Goal: Task Accomplishment & Management: Use online tool/utility

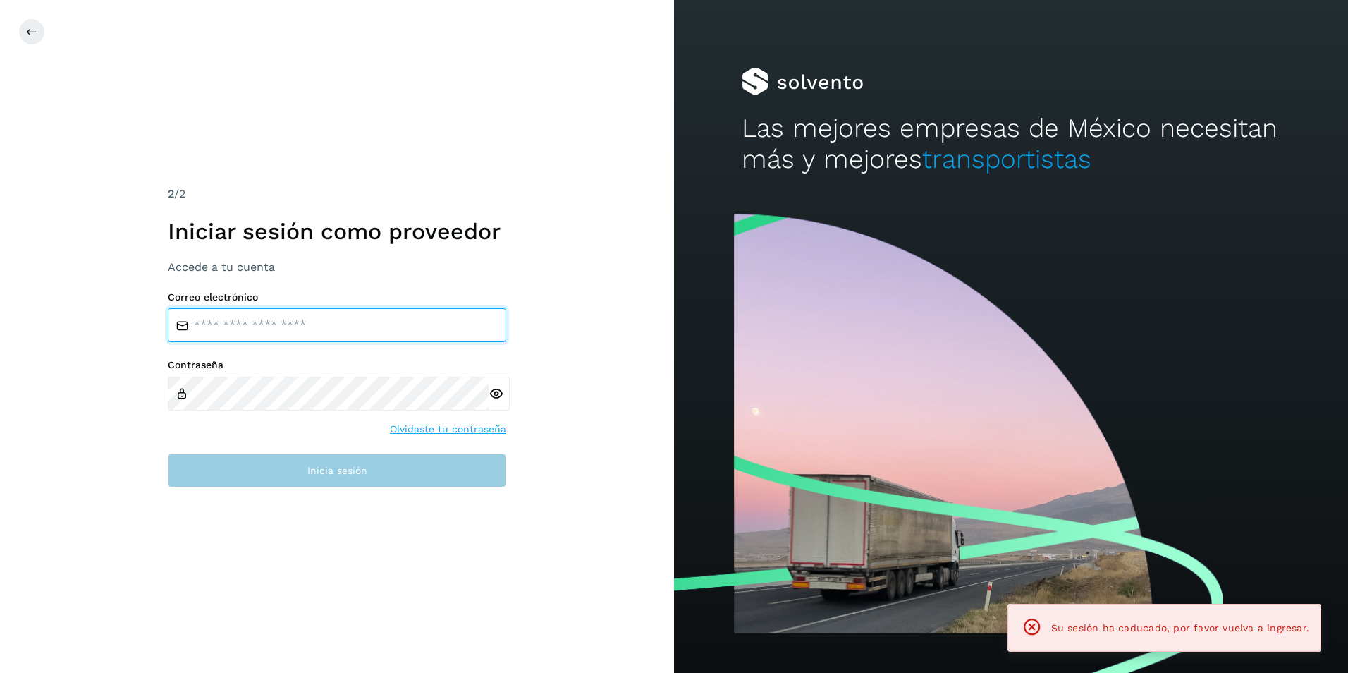
type input "**********"
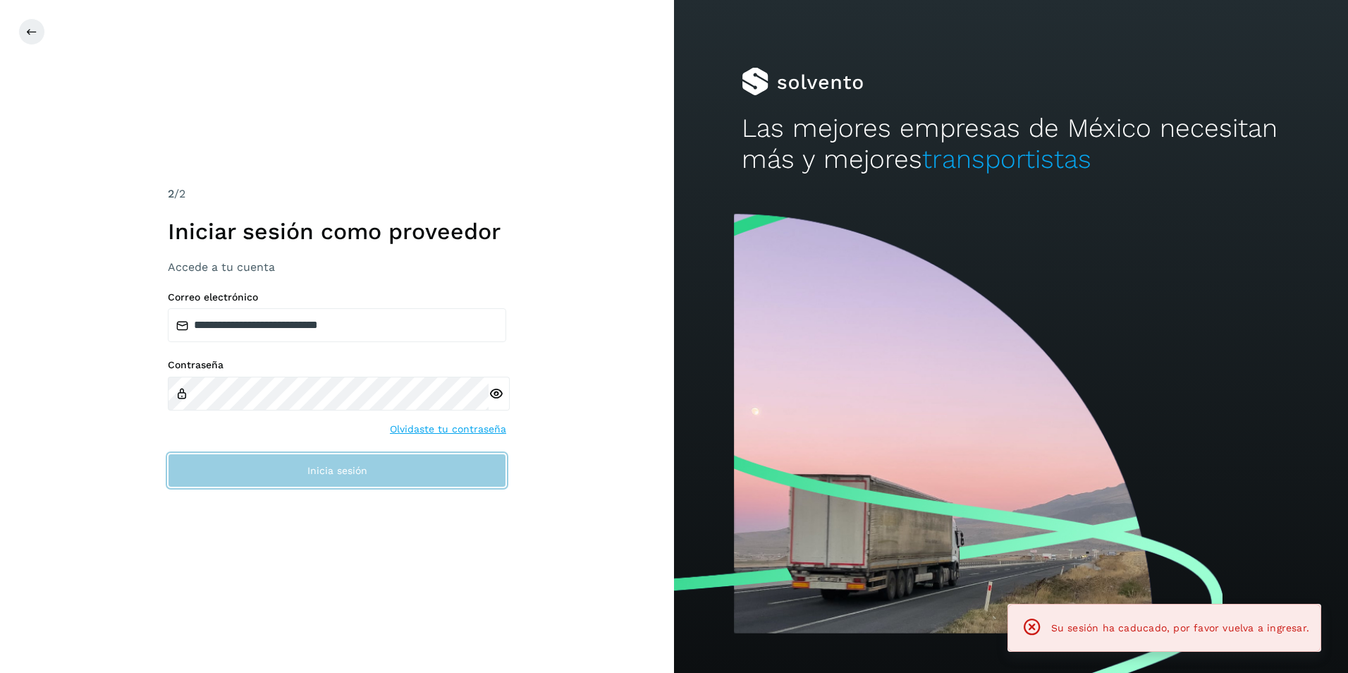
drag, startPoint x: 277, startPoint y: 472, endPoint x: 286, endPoint y: 472, distance: 8.5
click at [277, 472] on button "Inicia sesión" at bounding box center [337, 470] width 338 height 34
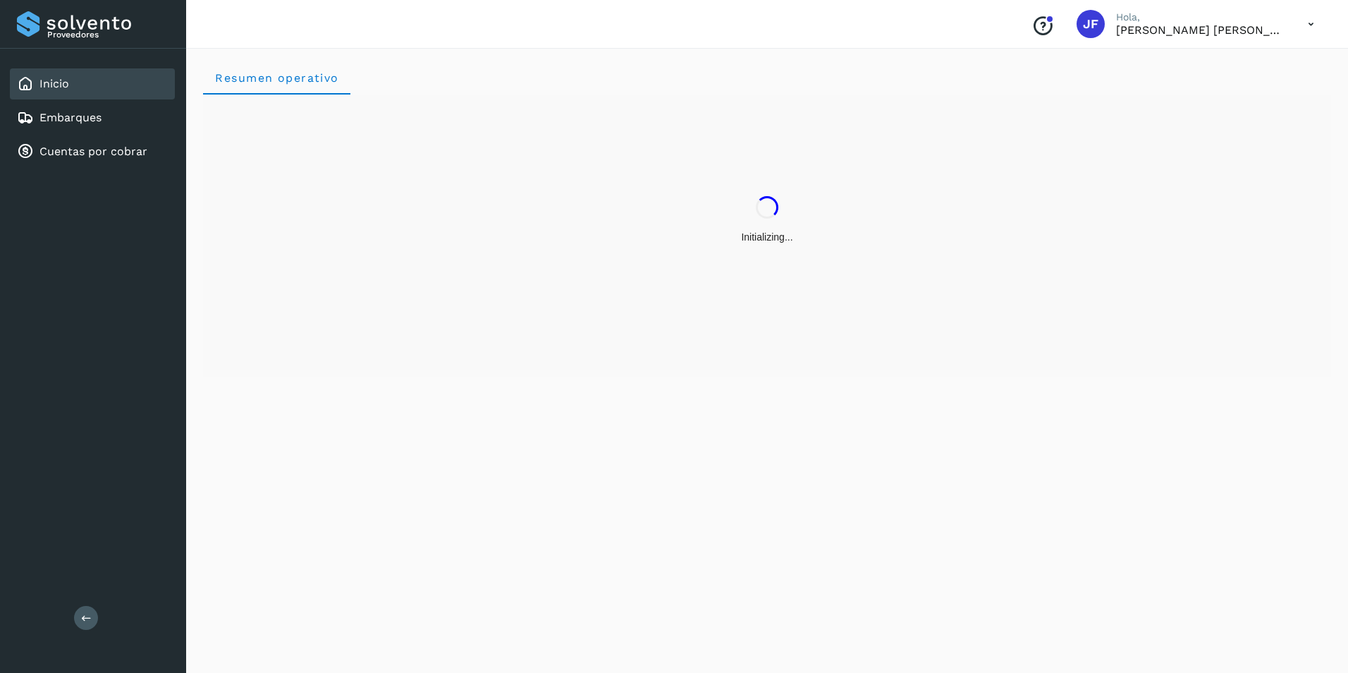
click at [140, 348] on div "Proveedores Inicio Embarques Cuentas por cobrar Salir" at bounding box center [93, 336] width 186 height 673
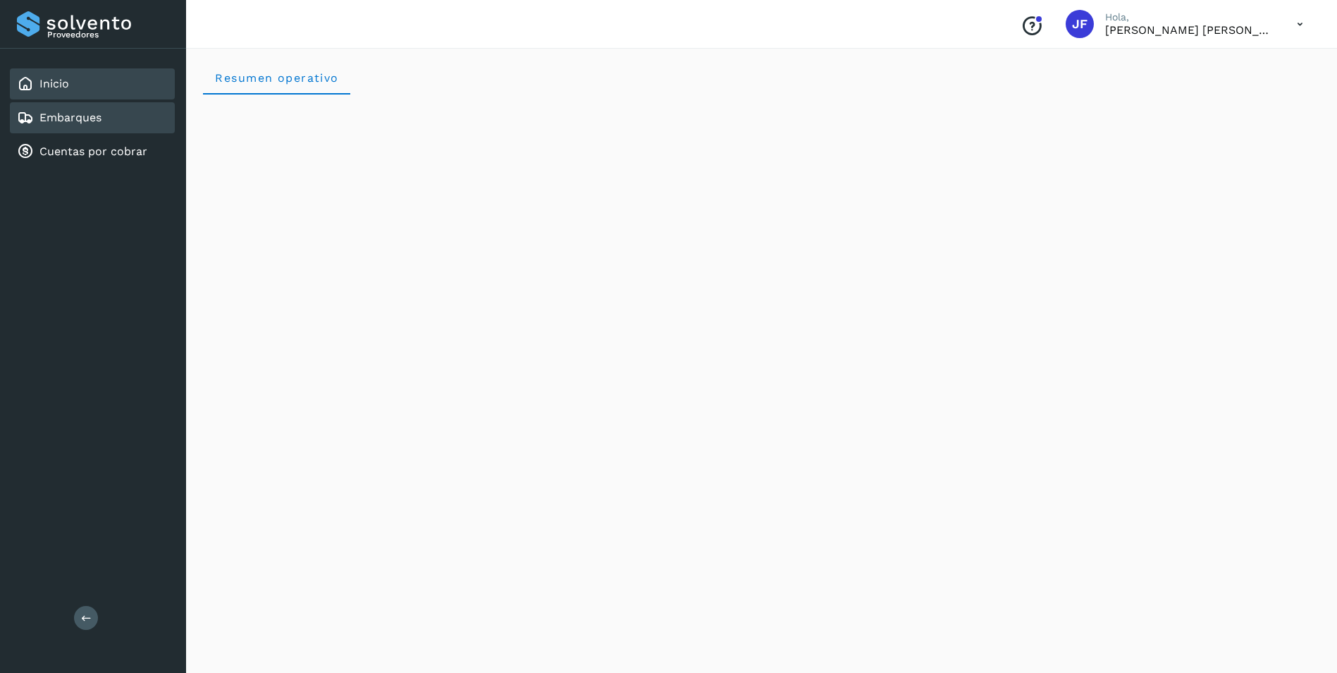
click at [73, 126] on div "Embarques" at bounding box center [92, 117] width 165 height 31
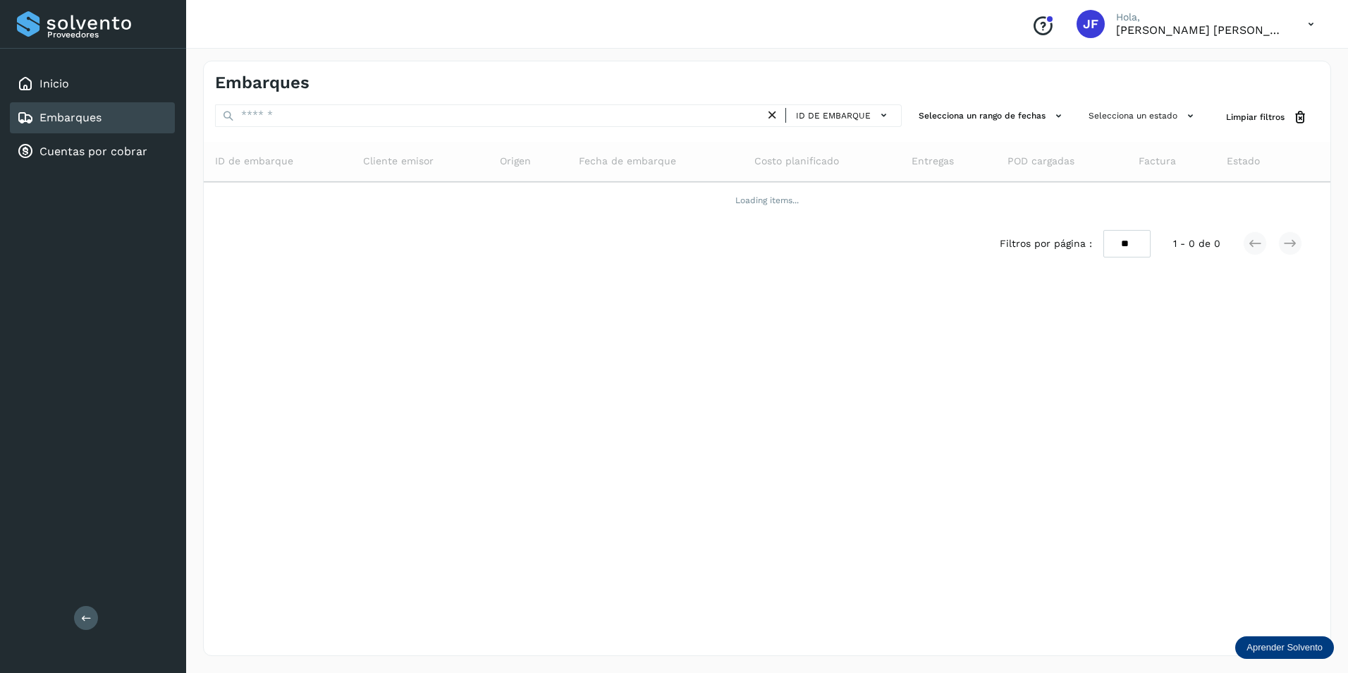
click at [114, 265] on div "Proveedores Inicio Embarques Cuentas por cobrar Salir" at bounding box center [93, 336] width 186 height 673
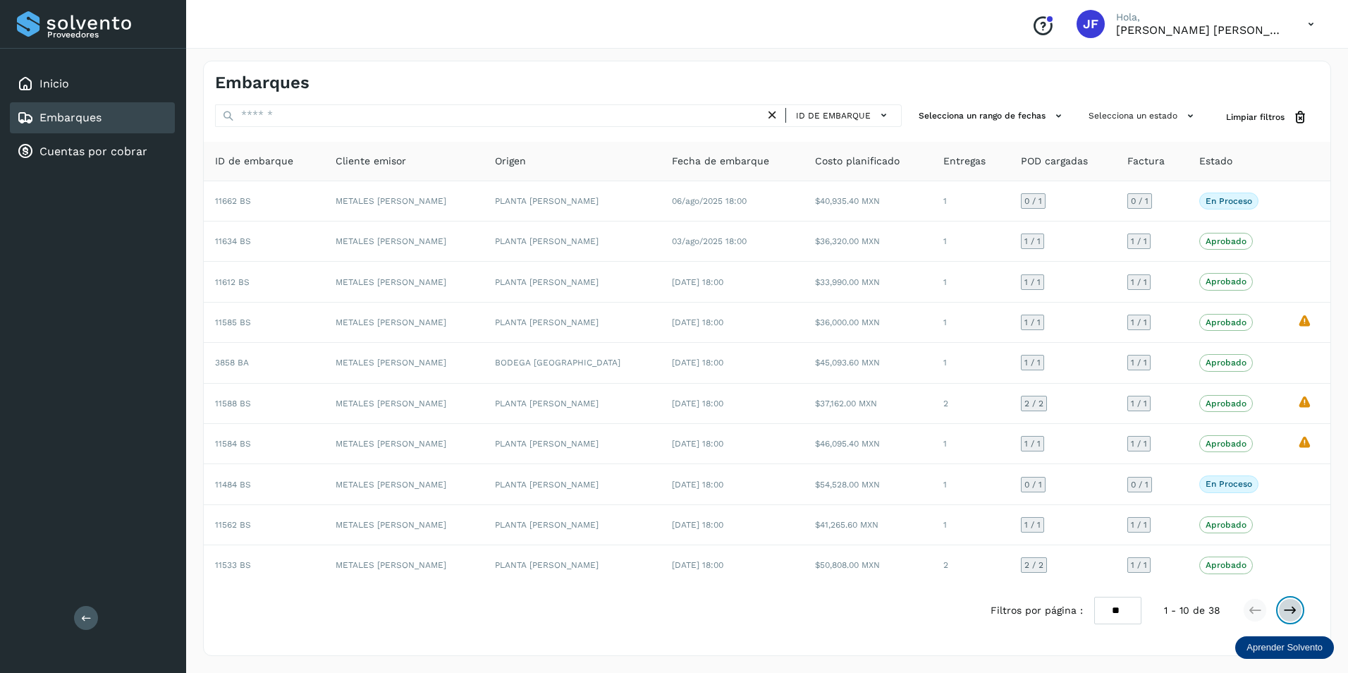
click at [1297, 606] on icon at bounding box center [1290, 610] width 14 height 14
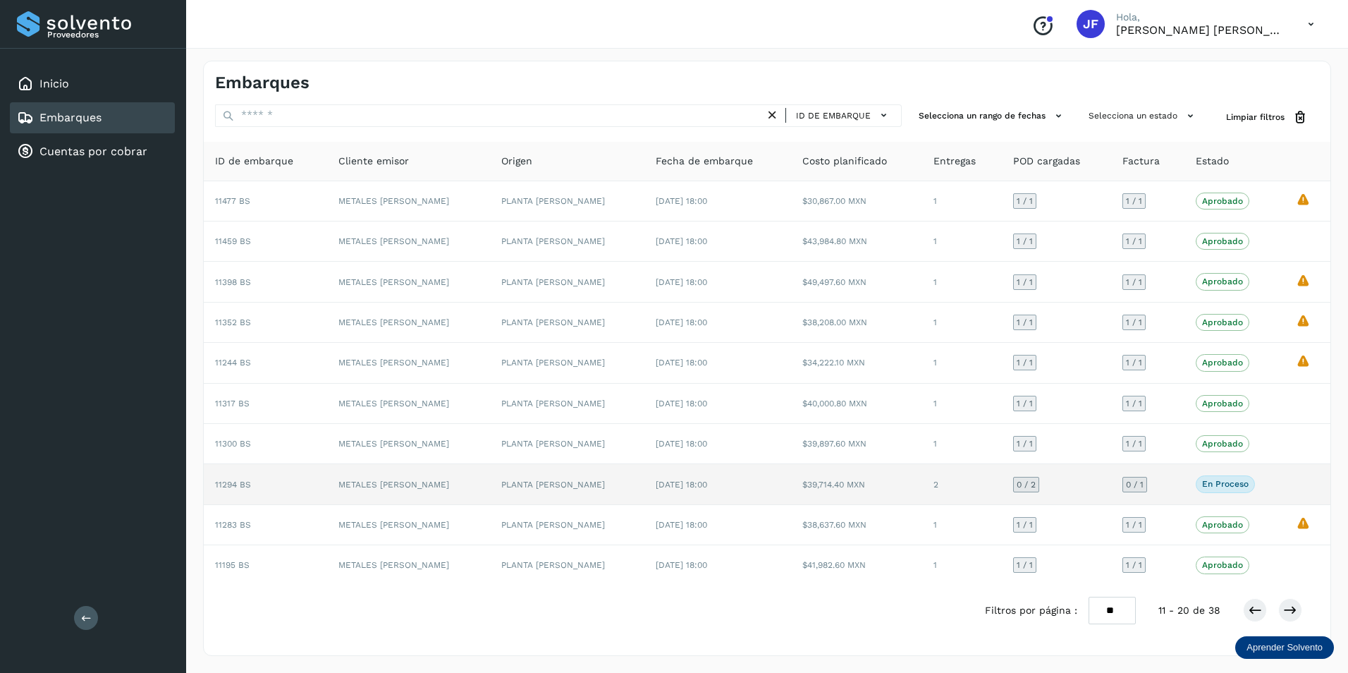
click at [1202, 483] on p "En proceso" at bounding box center [1225, 484] width 47 height 10
click at [1300, 489] on td at bounding box center [1308, 484] width 46 height 40
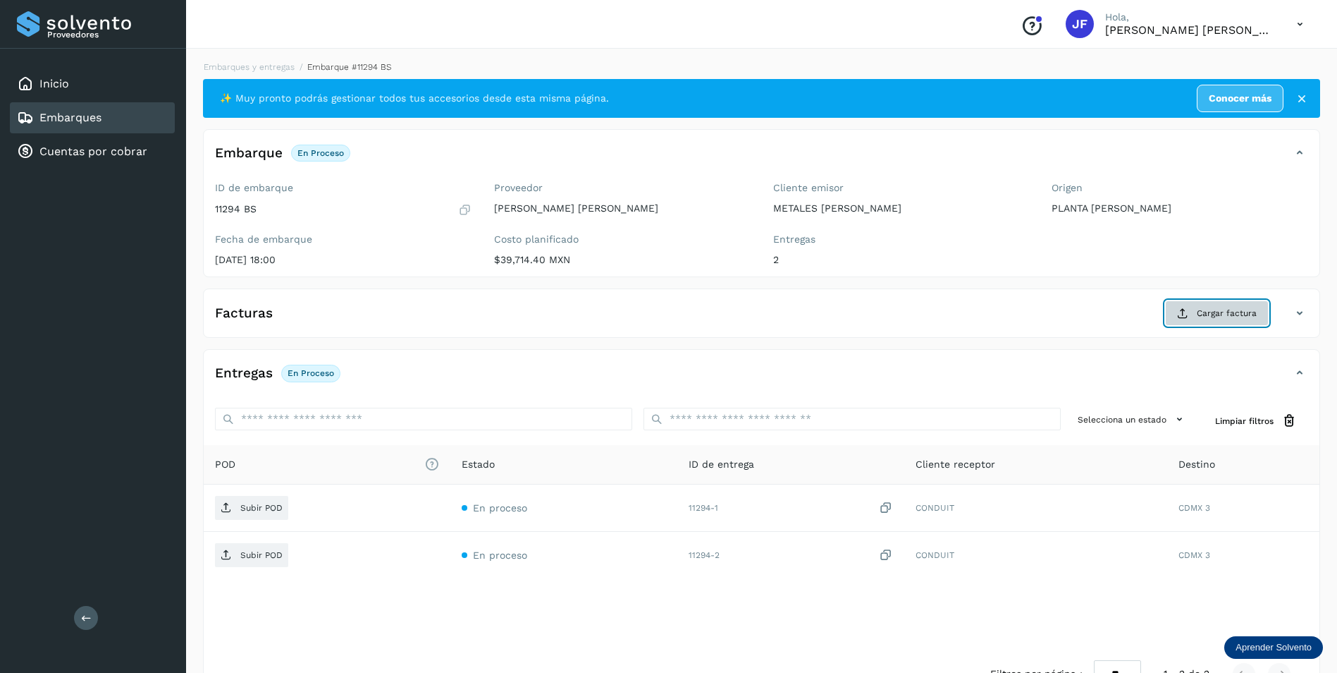
click at [1206, 312] on span "Cargar factura" at bounding box center [1227, 313] width 60 height 13
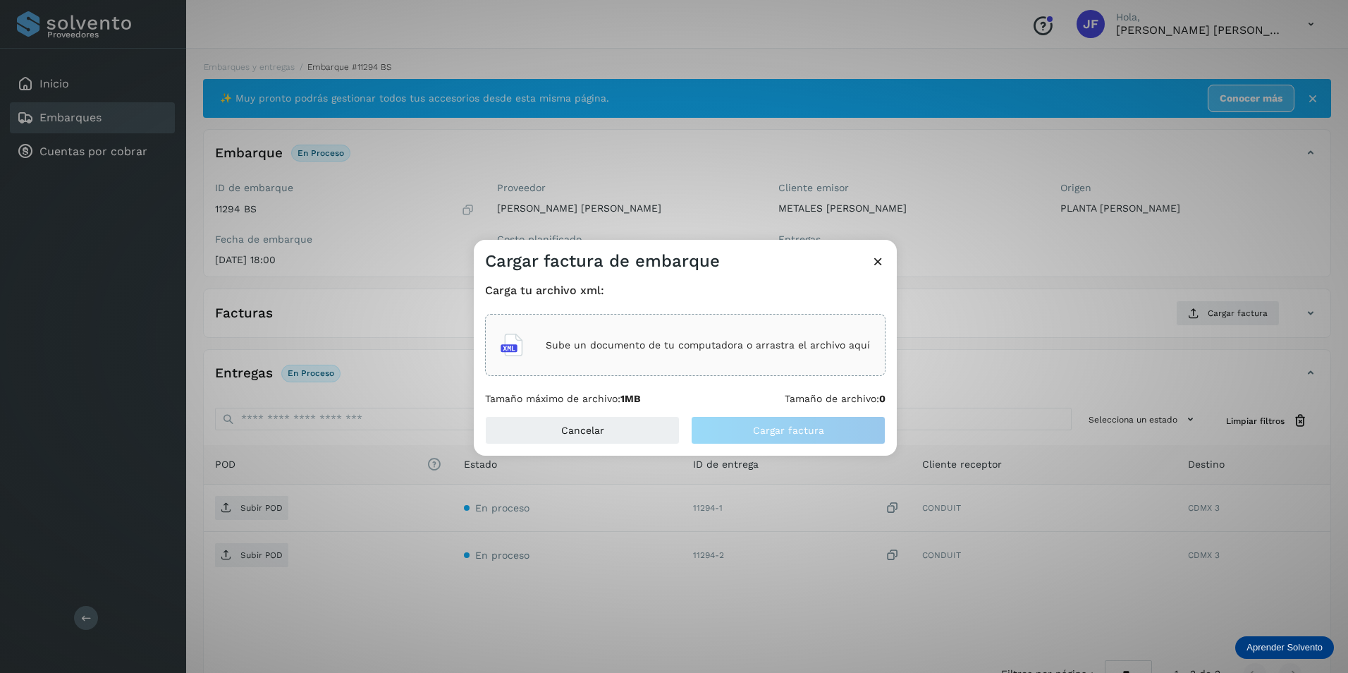
click at [585, 352] on div "Sube un documento de tu computadora o arrastra el archivo aquí" at bounding box center [685, 345] width 369 height 38
click at [702, 362] on div "Sube un documento de tu computadora o arrastra el archivo aquí" at bounding box center [685, 345] width 369 height 38
click at [84, 617] on div "Cargar factura de embarque Carga tu archivo xml: Sube un documento de tu comput…" at bounding box center [674, 336] width 1348 height 673
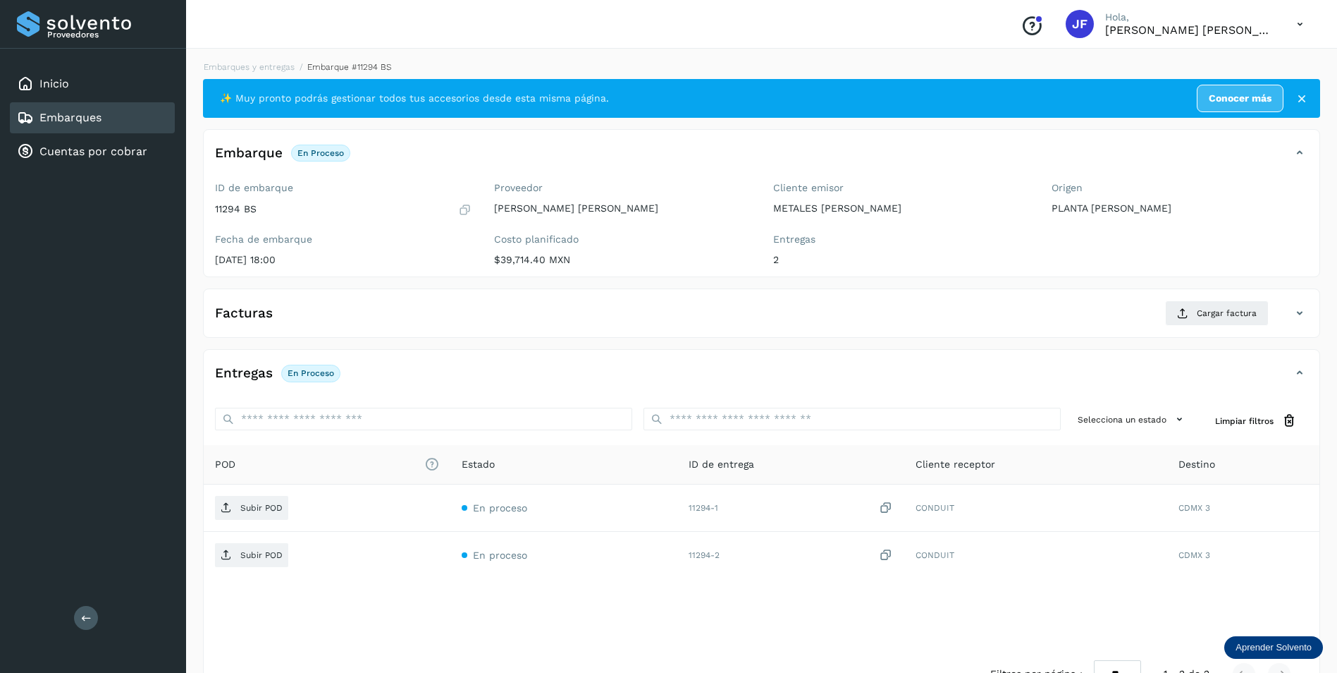
click at [87, 620] on icon at bounding box center [86, 617] width 11 height 11
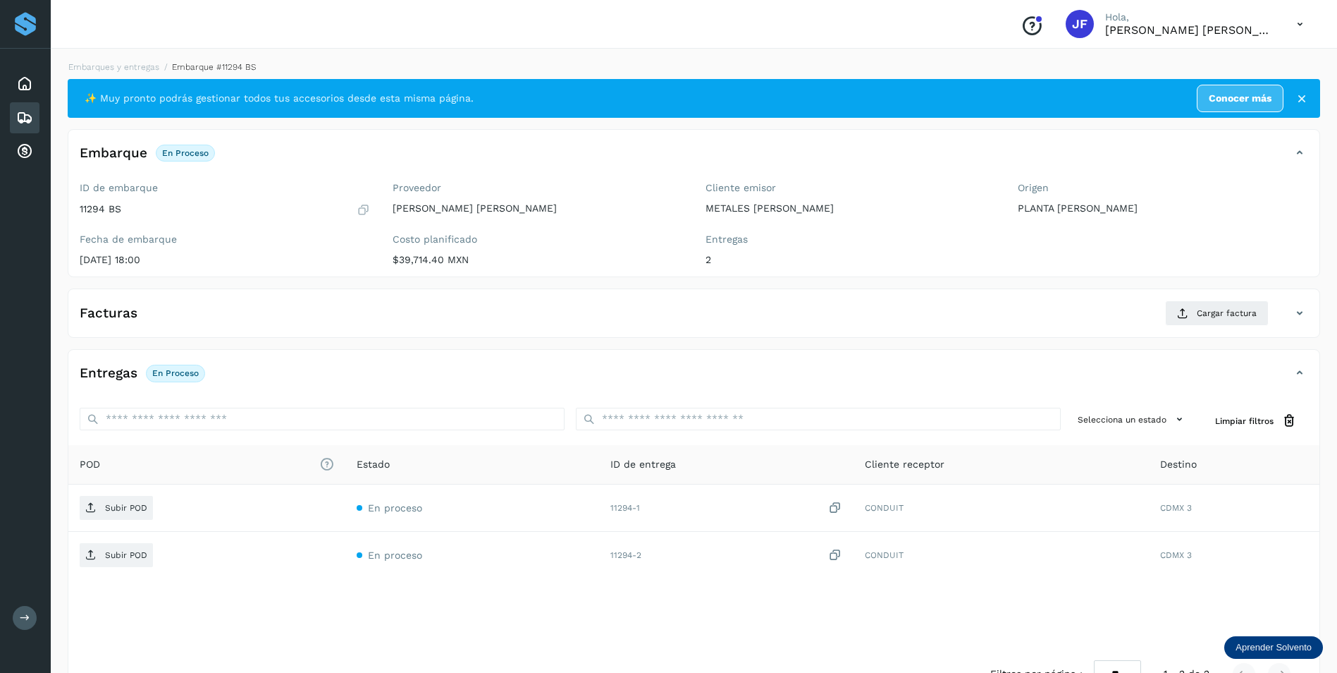
click at [1309, 30] on icon at bounding box center [1300, 24] width 29 height 29
click at [1233, 63] on div "Cerrar sesión" at bounding box center [1230, 63] width 168 height 27
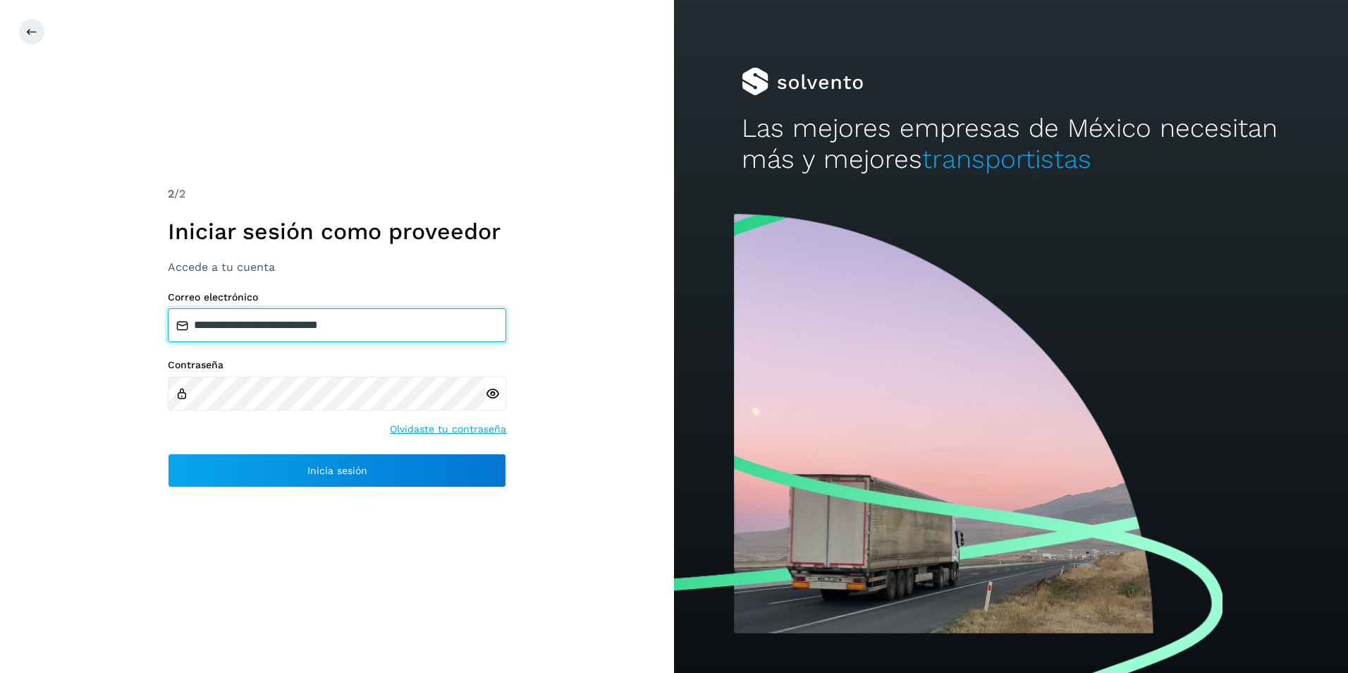
click at [410, 326] on input "**********" at bounding box center [337, 325] width 338 height 34
type input "**********"
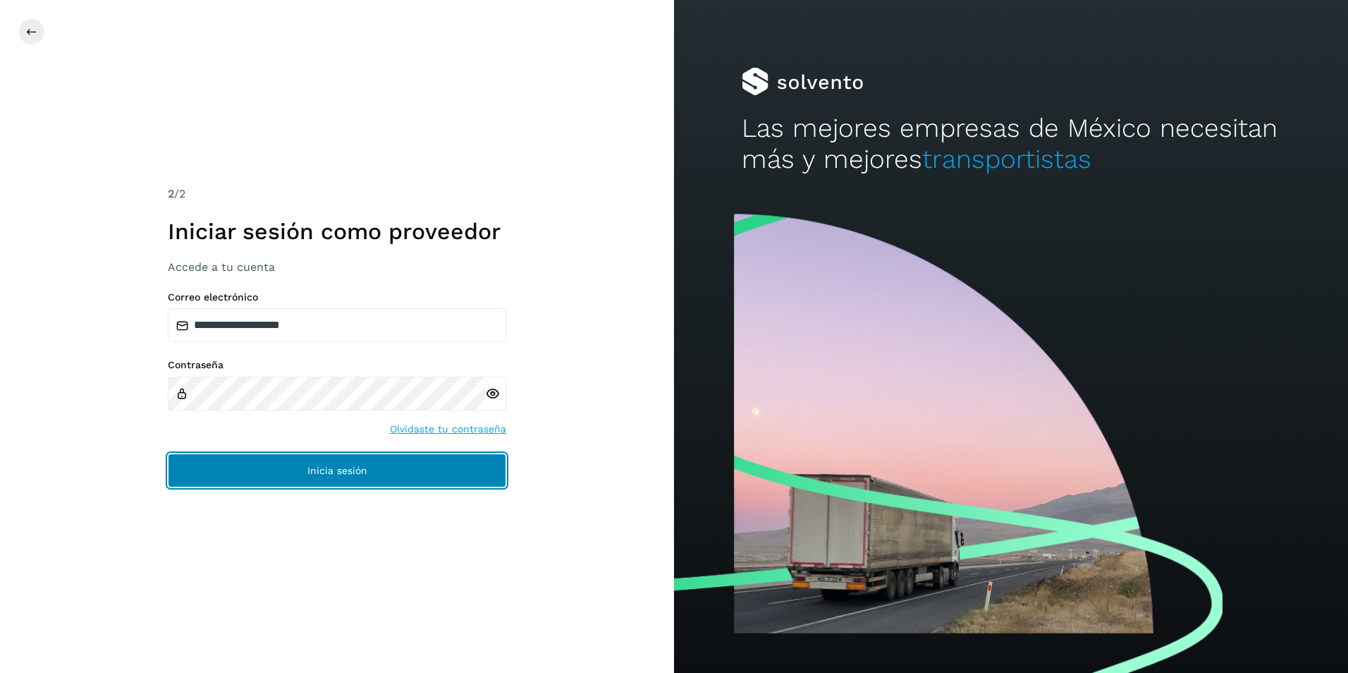
click at [281, 472] on button "Inicia sesión" at bounding box center [337, 470] width 338 height 34
